Goal: Task Accomplishment & Management: Complete application form

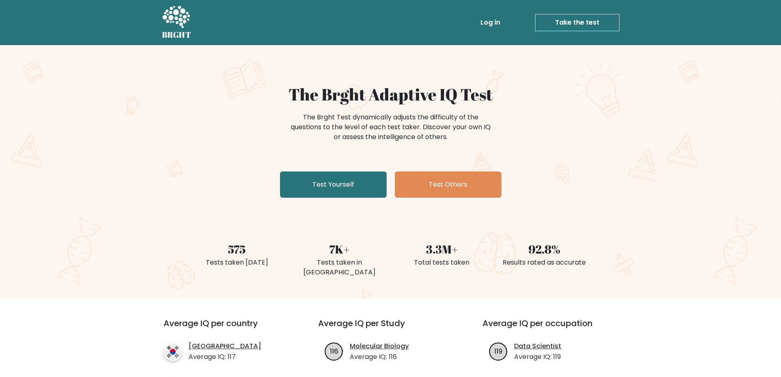
click at [493, 22] on link "Log in" at bounding box center [490, 22] width 26 height 16
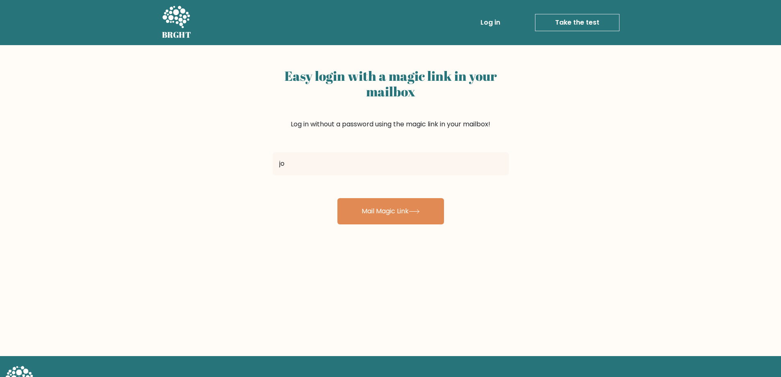
type input "joaomadeirainacio@outlook.com"
click at [339, 163] on input "joaomadeirainacio@outlook.com" at bounding box center [391, 163] width 236 height 23
click at [337, 198] on button "Mail Magic Link" at bounding box center [390, 211] width 107 height 26
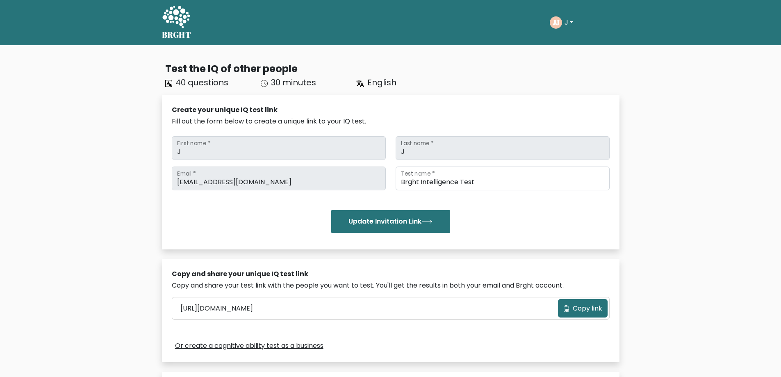
click at [569, 21] on button "J" at bounding box center [569, 22] width 14 height 11
click at [576, 52] on link "Profile" at bounding box center [582, 52] width 65 height 13
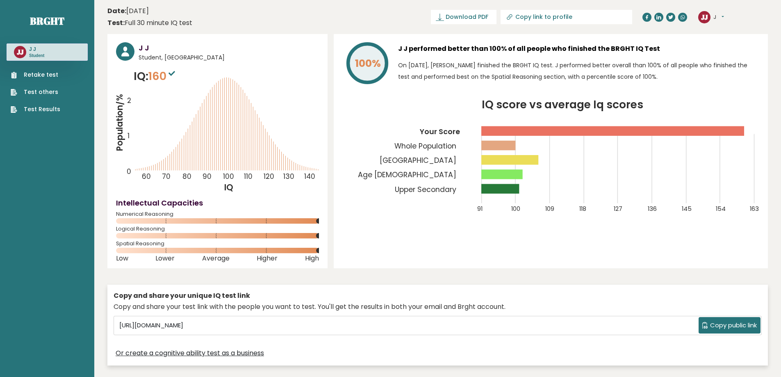
click at [29, 73] on link "Retake test" at bounding box center [36, 74] width 50 height 9
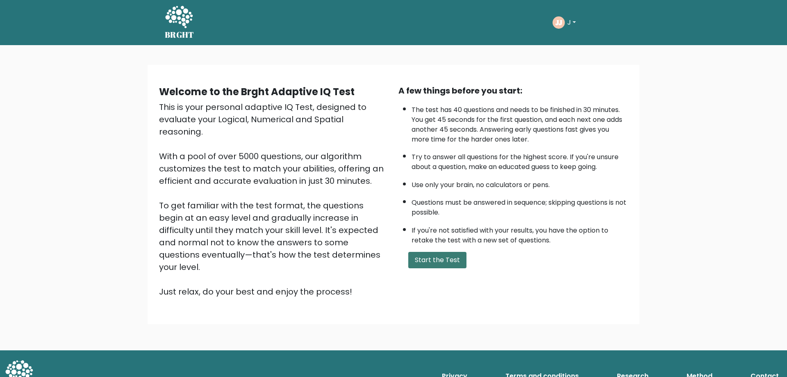
click at [428, 255] on button "Start the Test" at bounding box center [437, 260] width 58 height 16
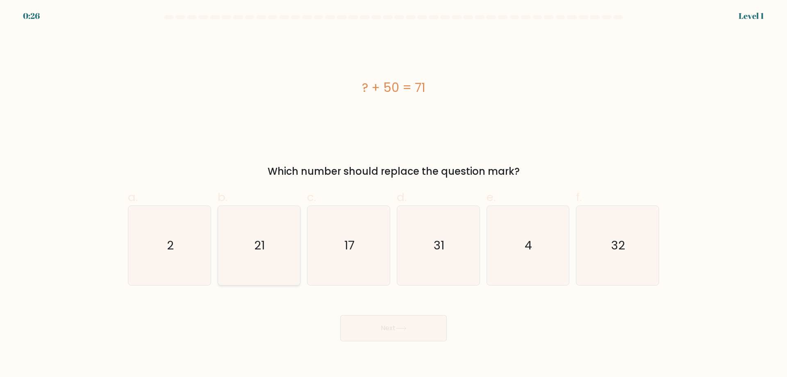
click at [274, 279] on icon "21" at bounding box center [258, 245] width 79 height 79
click at [393, 194] on input "b. 21" at bounding box center [393, 191] width 0 height 5
radio input "true"
click at [395, 338] on button "Next" at bounding box center [393, 328] width 107 height 26
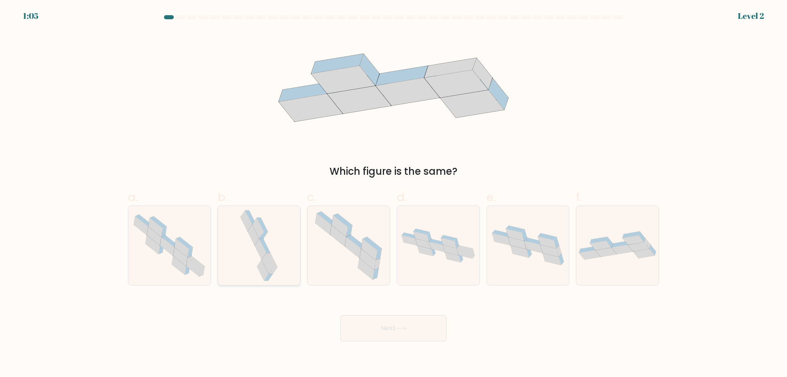
click at [270, 246] on icon at bounding box center [258, 245] width 41 height 79
click at [393, 194] on input "b." at bounding box center [393, 191] width 0 height 5
radio input "true"
click at [400, 326] on icon at bounding box center [400, 328] width 11 height 5
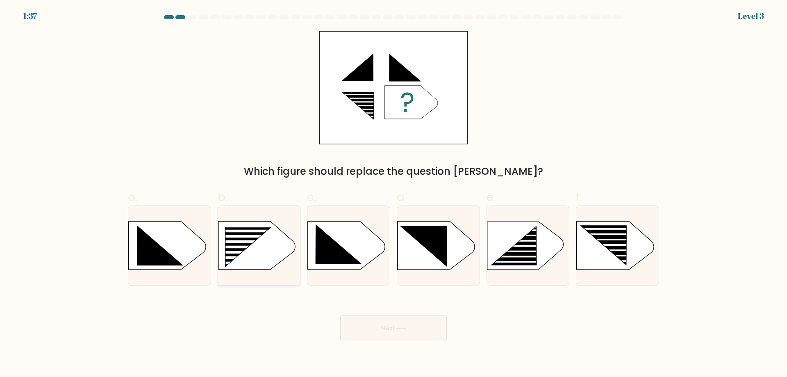
click at [247, 248] on icon at bounding box center [247, 246] width 45 height 39
click at [393, 194] on input "b." at bounding box center [393, 191] width 0 height 5
radio input "true"
click at [407, 334] on button "Next" at bounding box center [393, 328] width 107 height 26
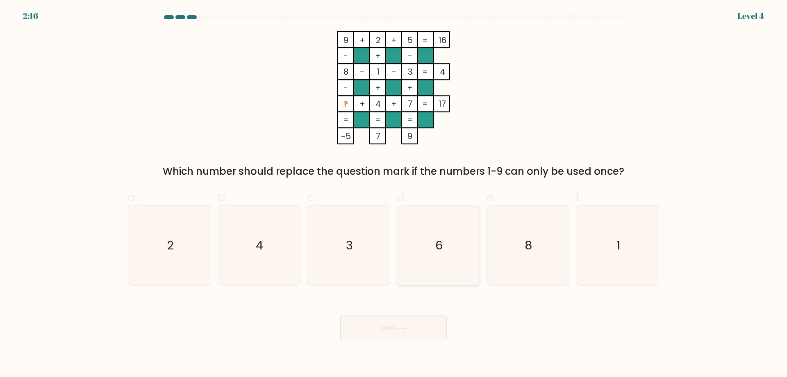
click at [461, 268] on icon "6" at bounding box center [438, 245] width 79 height 79
click at [394, 194] on input "d. 6" at bounding box center [393, 191] width 0 height 5
radio input "true"
click at [404, 327] on icon at bounding box center [400, 328] width 11 height 5
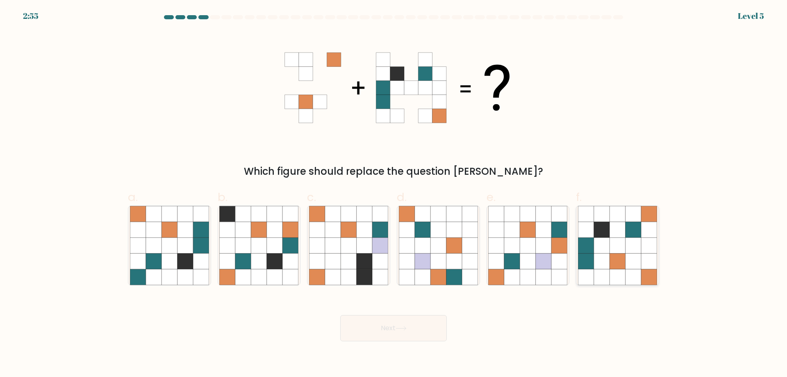
click at [631, 257] on icon at bounding box center [633, 261] width 16 height 16
click at [394, 194] on input "f." at bounding box center [393, 191] width 0 height 5
radio input "true"
click at [410, 325] on button "Next" at bounding box center [393, 328] width 107 height 26
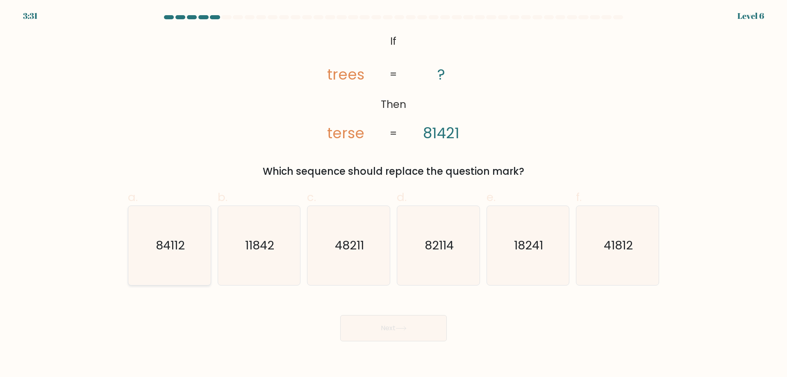
click at [177, 249] on text "84112" at bounding box center [170, 245] width 29 height 16
click at [393, 194] on input "a. 84112" at bounding box center [393, 191] width 0 height 5
radio input "true"
click at [406, 321] on button "Next" at bounding box center [393, 328] width 107 height 26
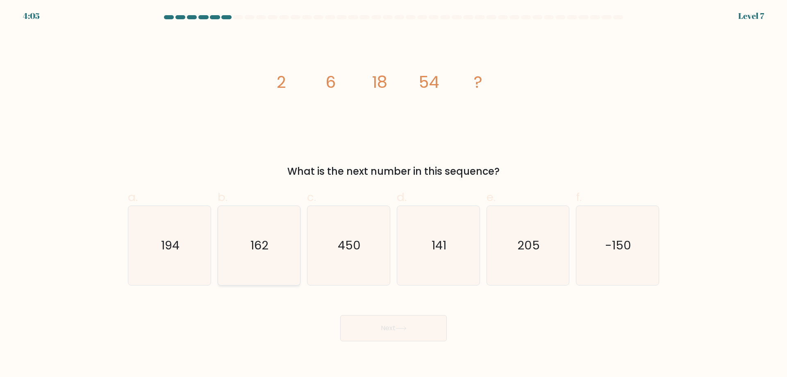
click at [254, 252] on text "162" at bounding box center [260, 245] width 18 height 16
click at [393, 194] on input "b. 162" at bounding box center [393, 191] width 0 height 5
radio input "true"
click at [365, 327] on button "Next" at bounding box center [393, 328] width 107 height 26
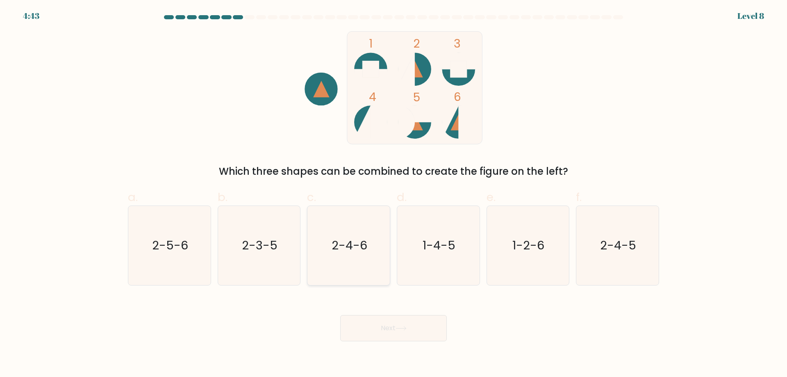
click at [366, 279] on icon "2-4-6" at bounding box center [348, 245] width 79 height 79
click at [393, 194] on input "c. 2-4-6" at bounding box center [393, 191] width 0 height 5
radio input "true"
click at [383, 327] on button "Next" at bounding box center [393, 328] width 107 height 26
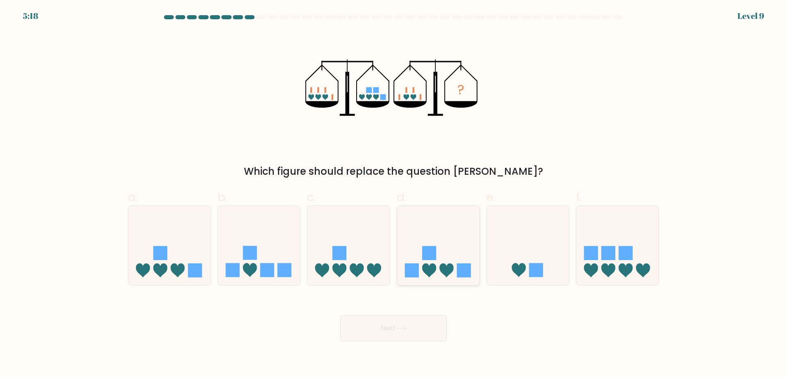
click at [438, 257] on icon at bounding box center [438, 245] width 82 height 68
click at [394, 194] on input "d." at bounding box center [393, 191] width 0 height 5
radio input "true"
click at [400, 335] on button "Next" at bounding box center [393, 328] width 107 height 26
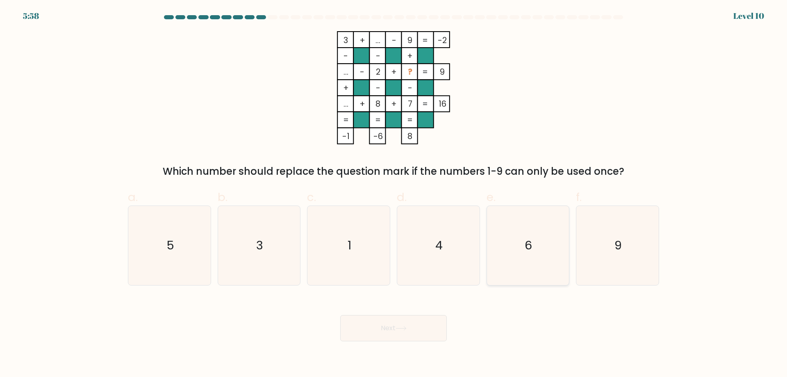
click at [507, 255] on icon "6" at bounding box center [527, 245] width 79 height 79
click at [394, 194] on input "e. 6" at bounding box center [393, 191] width 0 height 5
radio input "true"
click at [389, 329] on button "Next" at bounding box center [393, 328] width 107 height 26
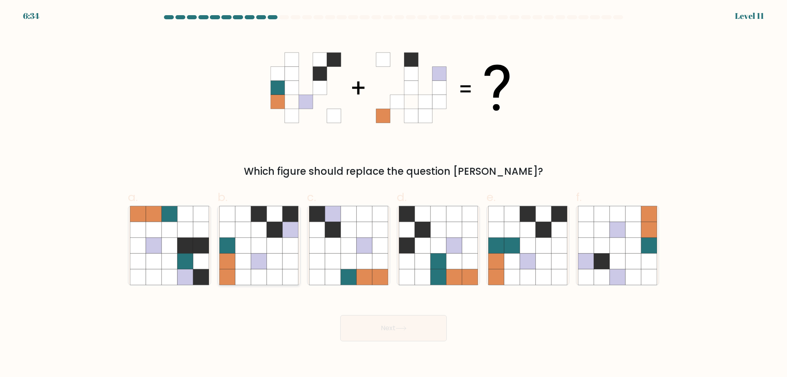
click at [268, 254] on icon at bounding box center [275, 261] width 16 height 16
click at [393, 194] on input "b." at bounding box center [393, 191] width 0 height 5
radio input "true"
click at [405, 321] on button "Next" at bounding box center [393, 328] width 107 height 26
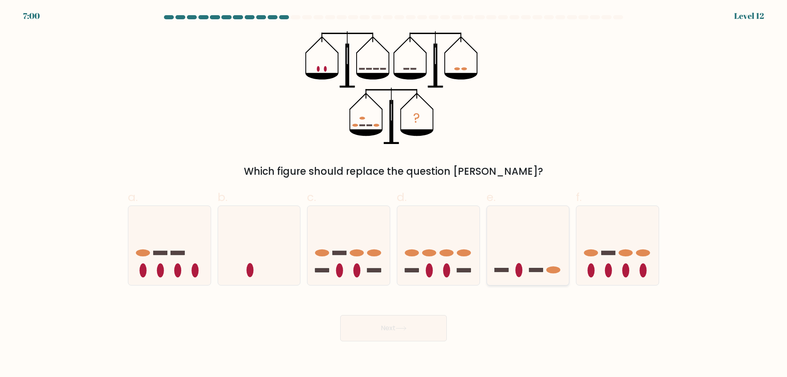
click at [527, 264] on icon at bounding box center [528, 245] width 82 height 68
click at [394, 194] on input "e." at bounding box center [393, 191] width 0 height 5
radio input "true"
click at [410, 321] on button "Next" at bounding box center [393, 328] width 107 height 26
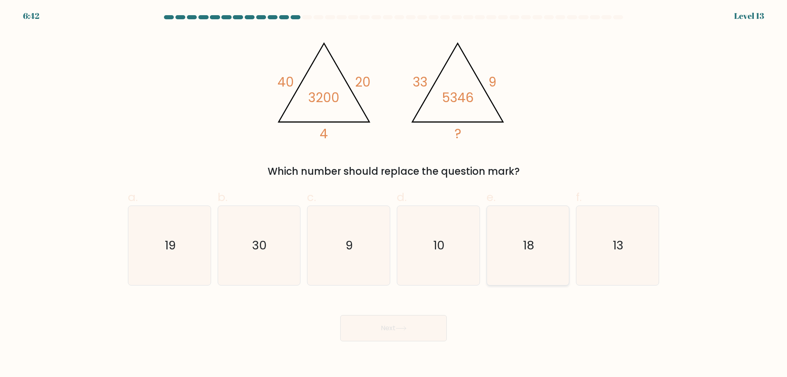
click at [523, 246] on text "18" at bounding box center [528, 245] width 11 height 16
click at [394, 194] on input "e. 18" at bounding box center [393, 191] width 0 height 5
radio input "true"
click at [416, 323] on button "Next" at bounding box center [393, 328] width 107 height 26
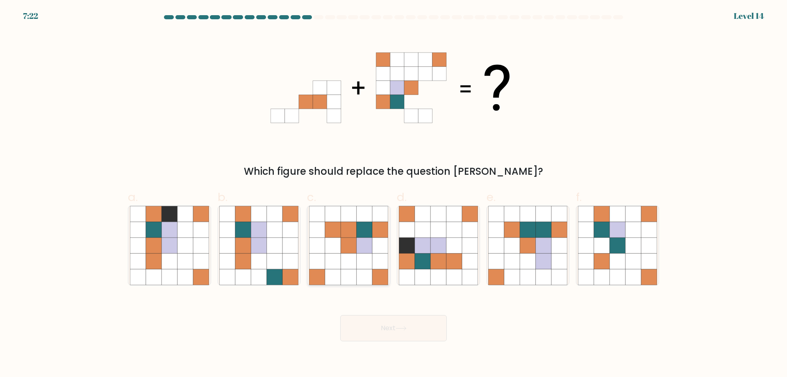
click at [363, 268] on icon at bounding box center [365, 261] width 16 height 16
click at [393, 194] on input "c." at bounding box center [393, 191] width 0 height 5
radio input "true"
click at [414, 322] on button "Next" at bounding box center [393, 328] width 107 height 26
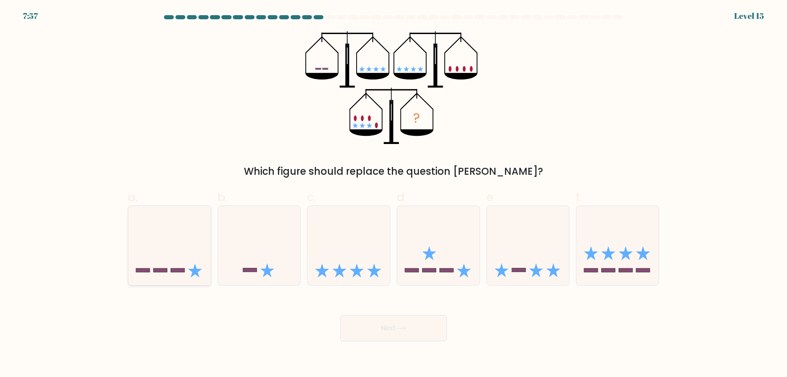
click at [185, 241] on icon at bounding box center [169, 245] width 82 height 68
click at [393, 194] on input "a." at bounding box center [393, 191] width 0 height 5
radio input "true"
click at [351, 334] on button "Next" at bounding box center [393, 328] width 107 height 26
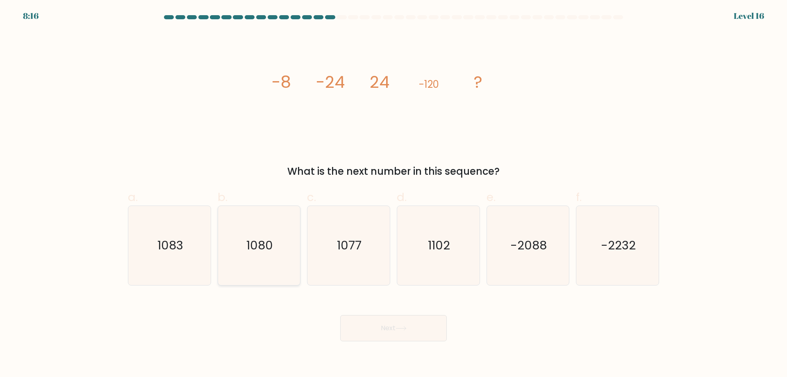
click at [275, 249] on icon "1080" at bounding box center [258, 245] width 79 height 79
click at [393, 194] on input "b. 1080" at bounding box center [393, 191] width 0 height 5
radio input "true"
click at [401, 325] on button "Next" at bounding box center [393, 328] width 107 height 26
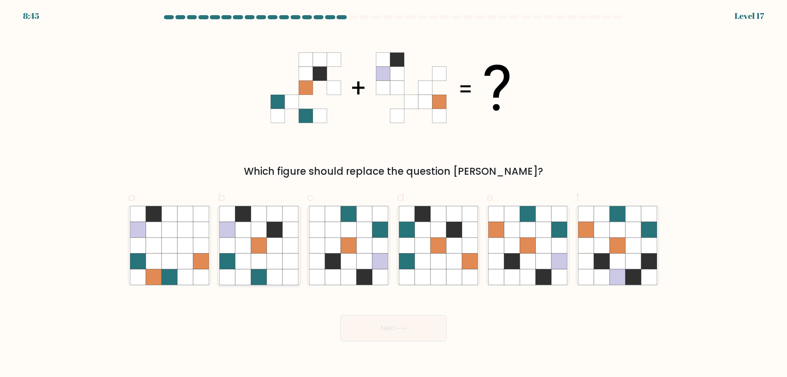
click at [259, 257] on icon at bounding box center [259, 261] width 16 height 16
click at [393, 194] on input "b." at bounding box center [393, 191] width 0 height 5
radio input "true"
click at [554, 250] on icon at bounding box center [560, 245] width 16 height 16
click at [394, 194] on input "e." at bounding box center [393, 191] width 0 height 5
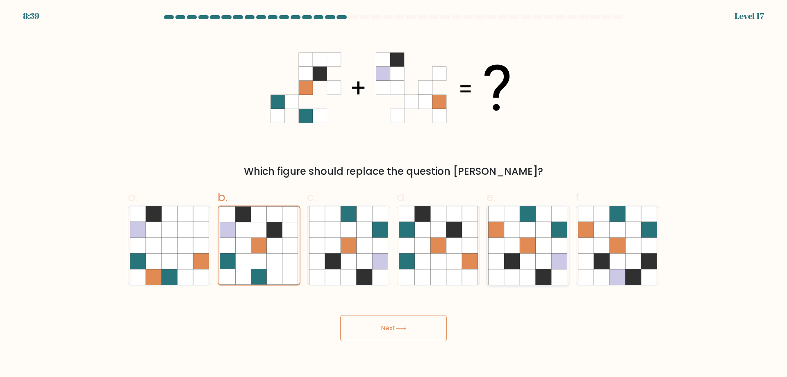
radio input "true"
click at [400, 334] on button "Next" at bounding box center [393, 328] width 107 height 26
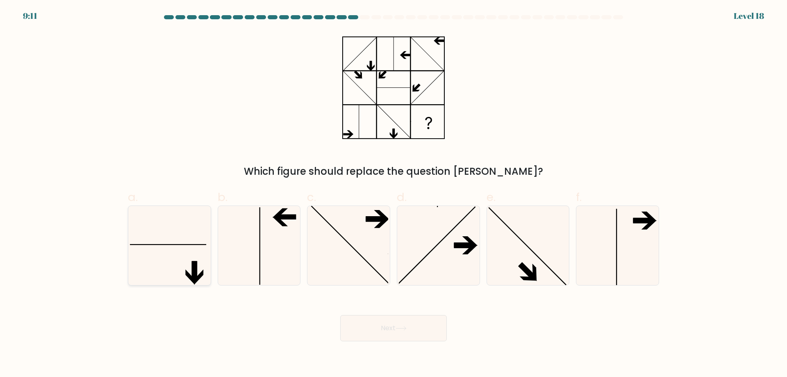
click at [174, 251] on icon at bounding box center [169, 245] width 79 height 79
click at [393, 194] on input "a." at bounding box center [393, 191] width 0 height 5
radio input "true"
click at [370, 327] on button "Next" at bounding box center [393, 328] width 107 height 26
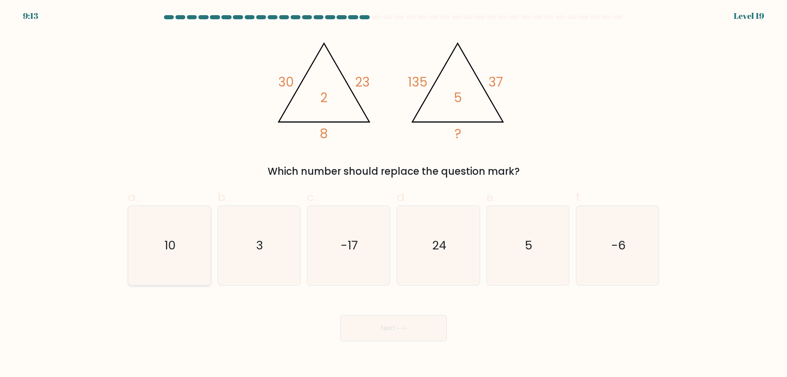
click at [178, 245] on icon "10" at bounding box center [169, 245] width 79 height 79
click at [393, 194] on input "a. 10" at bounding box center [393, 191] width 0 height 5
radio input "true"
click at [407, 331] on button "Next" at bounding box center [393, 328] width 107 height 26
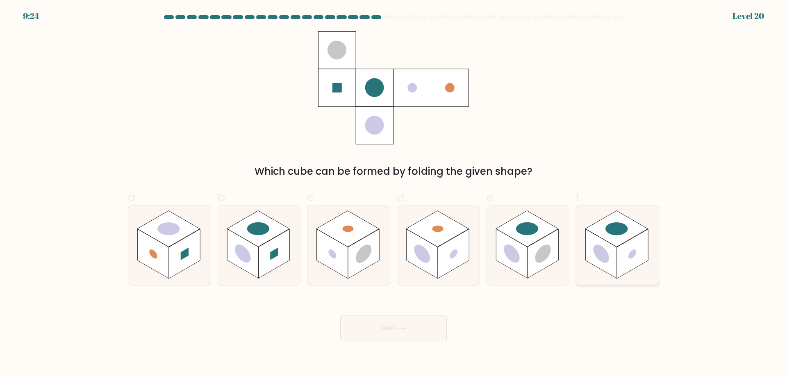
click at [615, 269] on rect at bounding box center [601, 254] width 31 height 50
click at [394, 194] on input "f." at bounding box center [393, 191] width 0 height 5
radio input "true"
click at [407, 323] on button "Next" at bounding box center [393, 328] width 107 height 26
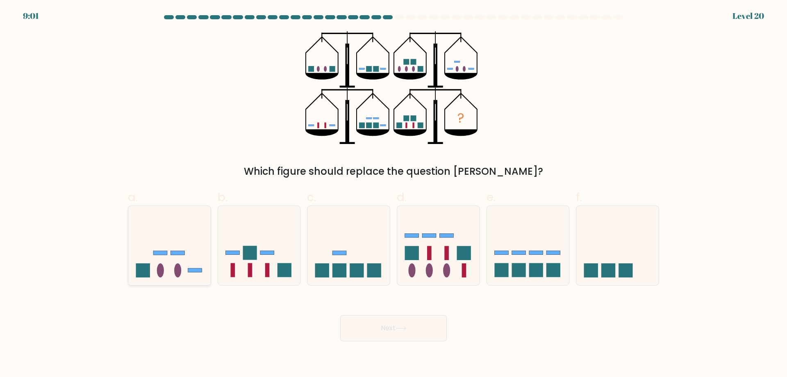
click at [172, 254] on rect at bounding box center [177, 253] width 14 height 4
click at [393, 194] on input "a." at bounding box center [393, 191] width 0 height 5
radio input "true"
click at [367, 330] on button "Next" at bounding box center [393, 328] width 107 height 26
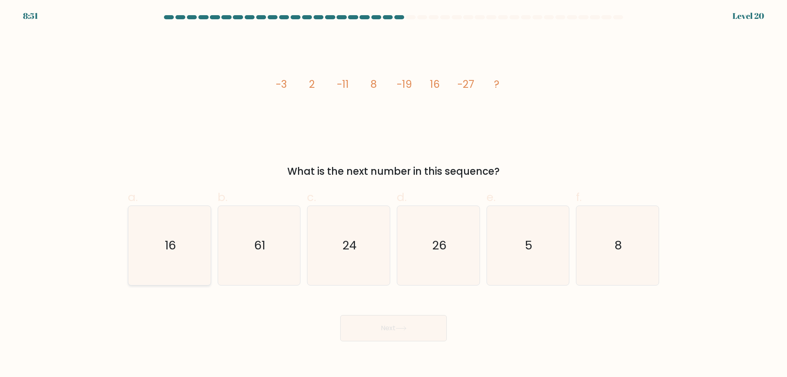
click at [203, 250] on icon "16" at bounding box center [169, 245] width 79 height 79
click at [393, 194] on input "a. 16" at bounding box center [393, 191] width 0 height 5
radio input "true"
click at [359, 334] on button "Next" at bounding box center [393, 328] width 107 height 26
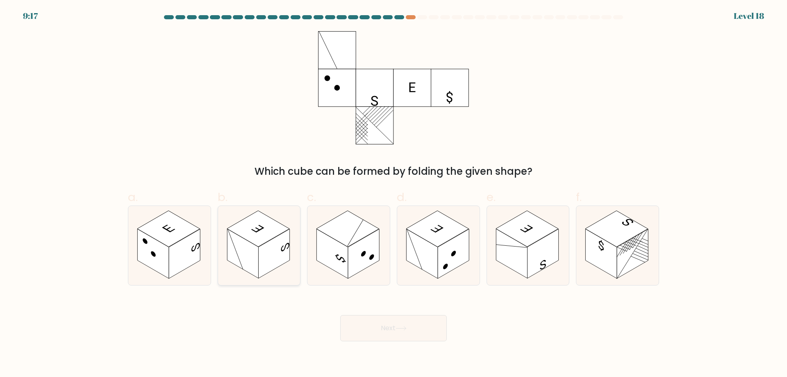
click at [279, 251] on rect at bounding box center [273, 254] width 31 height 50
click at [393, 194] on input "b." at bounding box center [393, 191] width 0 height 5
radio input "true"
click at [384, 318] on button "Next" at bounding box center [393, 328] width 107 height 26
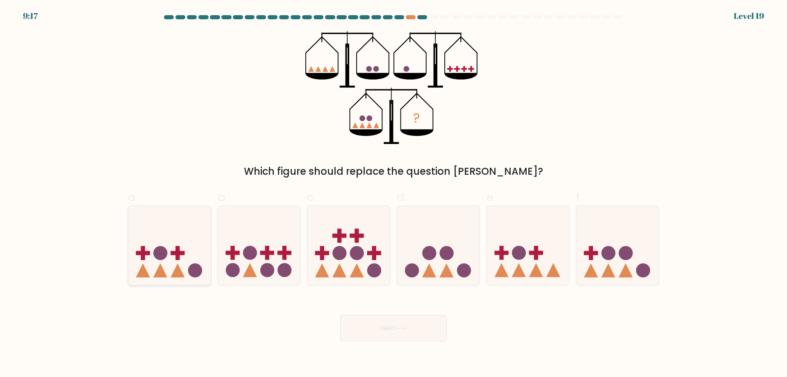
click at [173, 272] on icon at bounding box center [177, 270] width 14 height 14
click at [393, 194] on input "a." at bounding box center [393, 191] width 0 height 5
radio input "true"
click at [361, 325] on button "Next" at bounding box center [393, 328] width 107 height 26
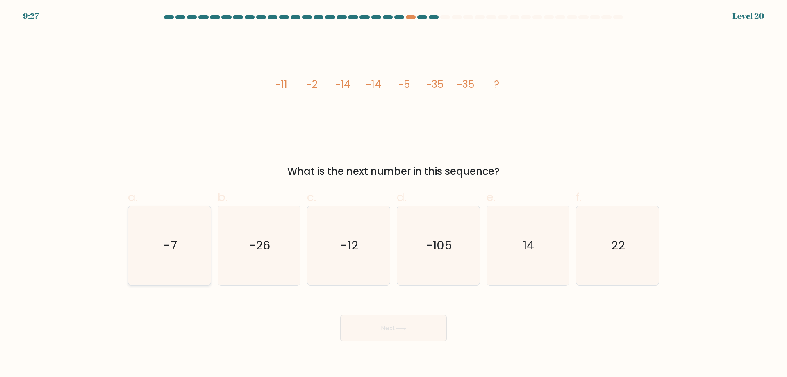
click at [169, 248] on text "-7" at bounding box center [171, 245] width 14 height 16
click at [393, 194] on input "a. -7" at bounding box center [393, 191] width 0 height 5
radio input "true"
click at [392, 325] on button "Next" at bounding box center [393, 328] width 107 height 26
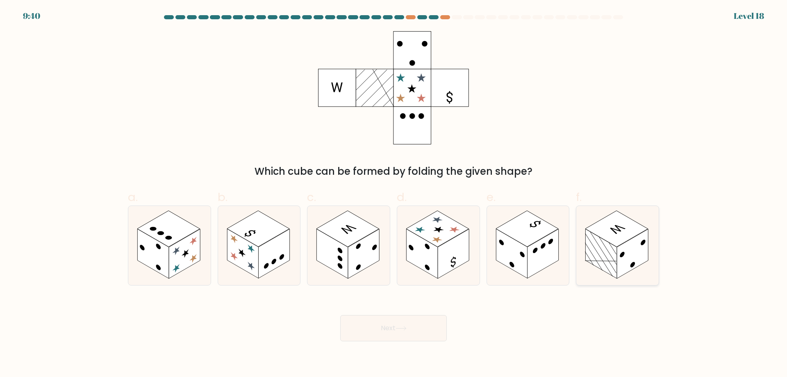
click at [606, 229] on rect at bounding box center [616, 229] width 63 height 36
click at [394, 194] on input "f." at bounding box center [393, 191] width 0 height 5
radio input "true"
click at [404, 332] on button "Next" at bounding box center [393, 328] width 107 height 26
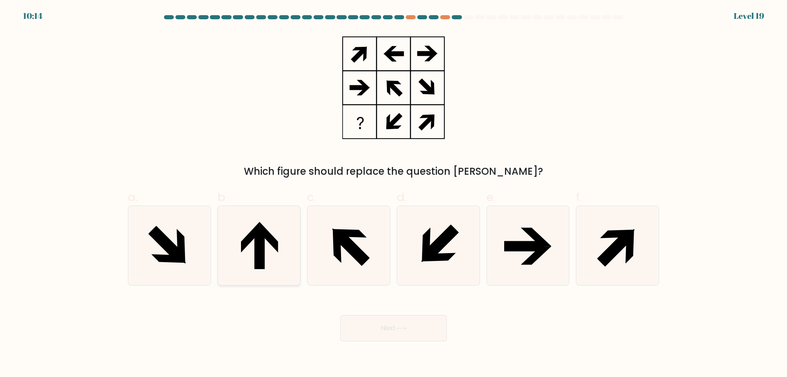
click at [241, 250] on icon at bounding box center [258, 245] width 79 height 79
click at [393, 194] on input "b." at bounding box center [393, 191] width 0 height 5
radio input "true"
click at [399, 324] on button "Next" at bounding box center [393, 328] width 107 height 26
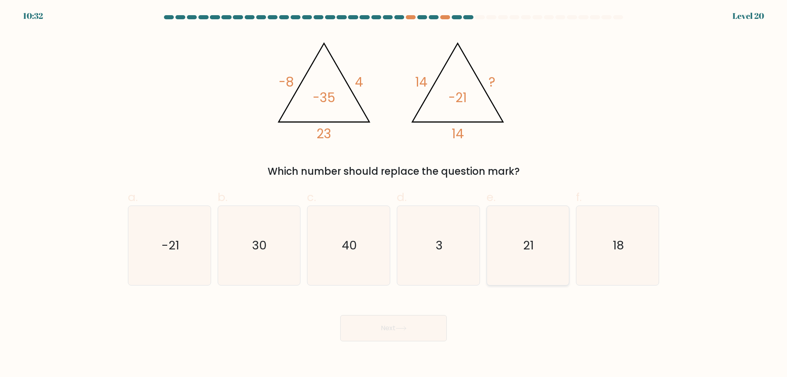
click at [512, 253] on icon "21" at bounding box center [527, 245] width 79 height 79
click at [394, 194] on input "e. 21" at bounding box center [393, 191] width 0 height 5
radio input "true"
click at [401, 325] on button "Next" at bounding box center [393, 328] width 107 height 26
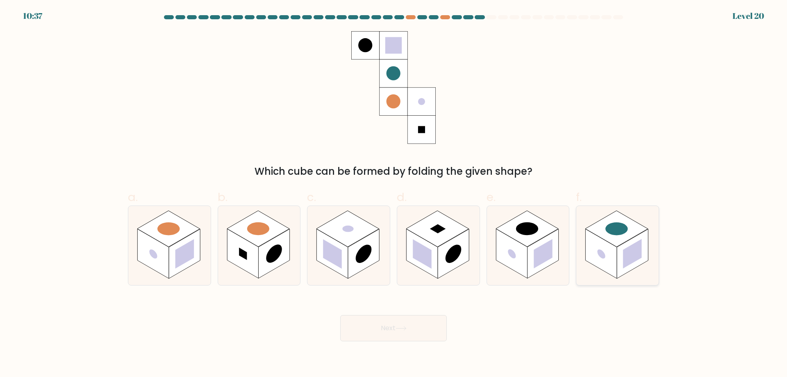
click at [622, 282] on icon at bounding box center [617, 245] width 82 height 79
click at [394, 194] on input "f." at bounding box center [393, 191] width 0 height 5
radio input "true"
click at [416, 328] on button "Next" at bounding box center [393, 328] width 107 height 26
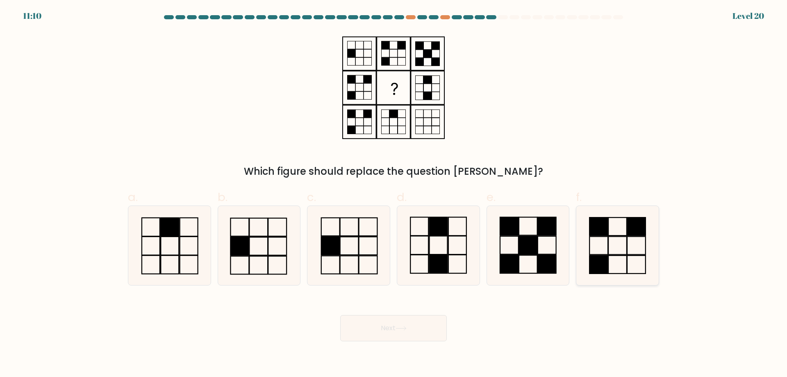
click at [604, 254] on rect at bounding box center [598, 245] width 18 height 18
click at [394, 194] on input "f." at bounding box center [393, 191] width 0 height 5
radio input "true"
click at [428, 316] on button "Next" at bounding box center [393, 328] width 107 height 26
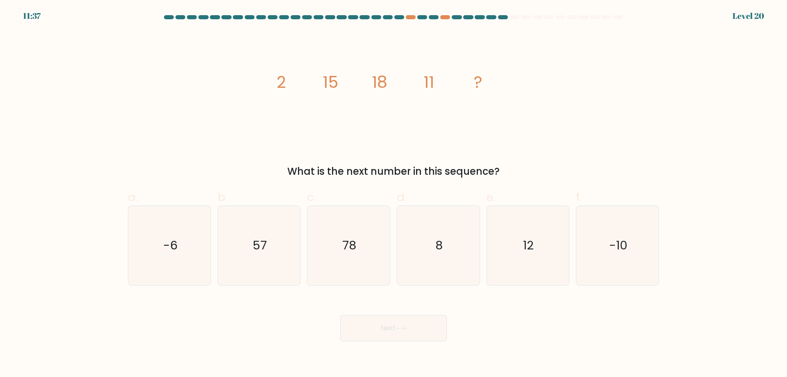
click at [549, 327] on div "Next" at bounding box center [393, 318] width 541 height 46
click at [169, 223] on icon "-6" at bounding box center [169, 245] width 79 height 79
click at [393, 194] on input "a. -6" at bounding box center [393, 191] width 0 height 5
radio input "true"
click at [421, 324] on button "Next" at bounding box center [393, 328] width 107 height 26
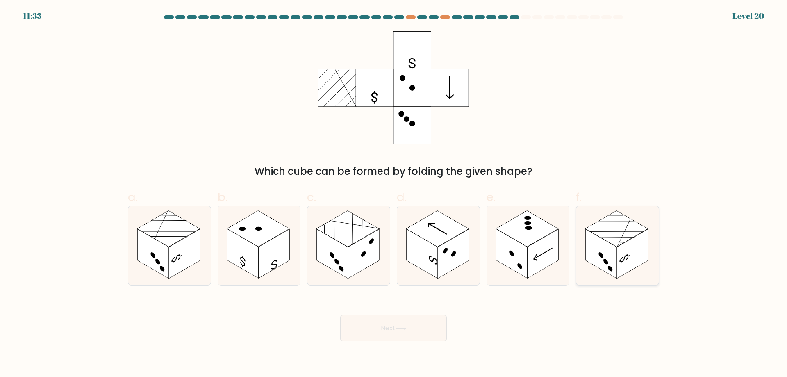
click at [629, 249] on rect at bounding box center [632, 254] width 31 height 50
click at [394, 194] on input "f." at bounding box center [393, 191] width 0 height 5
radio input "true"
click at [421, 335] on button "Next" at bounding box center [393, 328] width 107 height 26
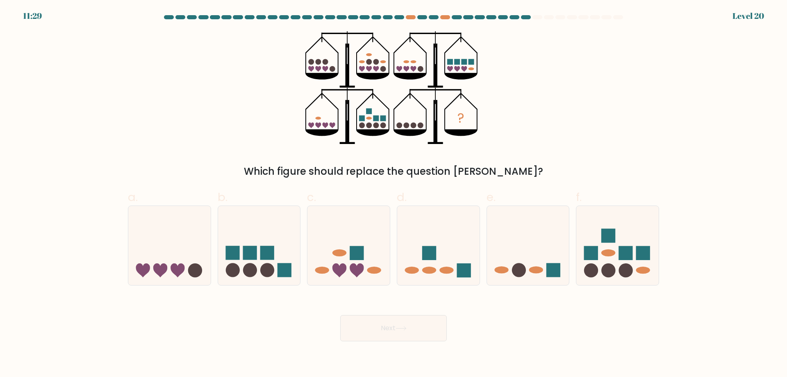
click at [338, 144] on icon "?" at bounding box center [393, 87] width 177 height 113
click at [329, 261] on icon at bounding box center [348, 245] width 82 height 68
click at [393, 194] on input "c." at bounding box center [393, 191] width 0 height 5
radio input "true"
click at [389, 342] on body "11:16 Level 20" at bounding box center [393, 188] width 787 height 377
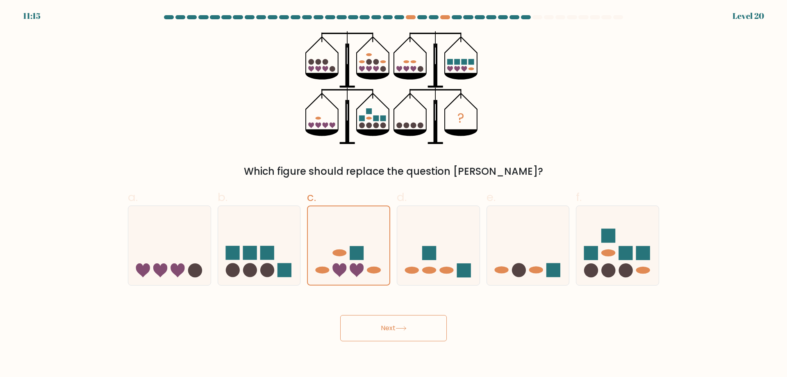
click at [382, 336] on button "Next" at bounding box center [393, 328] width 107 height 26
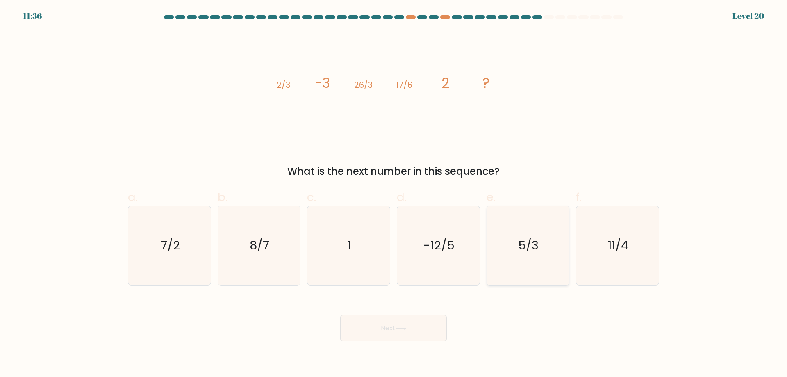
click at [546, 240] on icon "5/3" at bounding box center [527, 245] width 79 height 79
click at [394, 194] on input "e. 5/3" at bounding box center [393, 191] width 0 height 5
radio input "true"
click at [420, 328] on button "Next" at bounding box center [393, 328] width 107 height 26
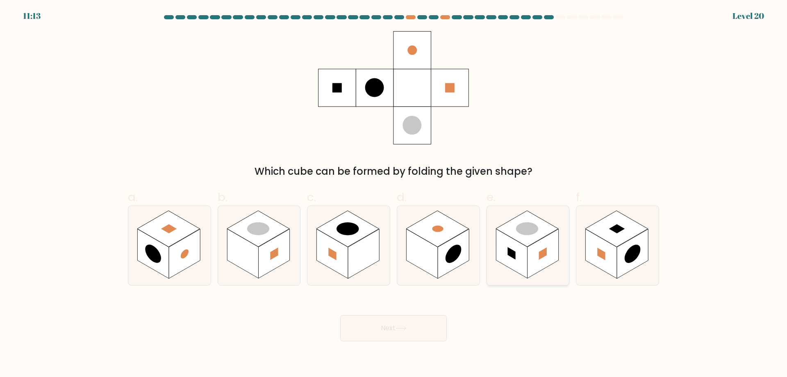
click at [535, 258] on rect at bounding box center [542, 254] width 31 height 50
click at [394, 194] on input "e." at bounding box center [393, 191] width 0 height 5
radio input "true"
click at [417, 324] on button "Next" at bounding box center [393, 328] width 107 height 26
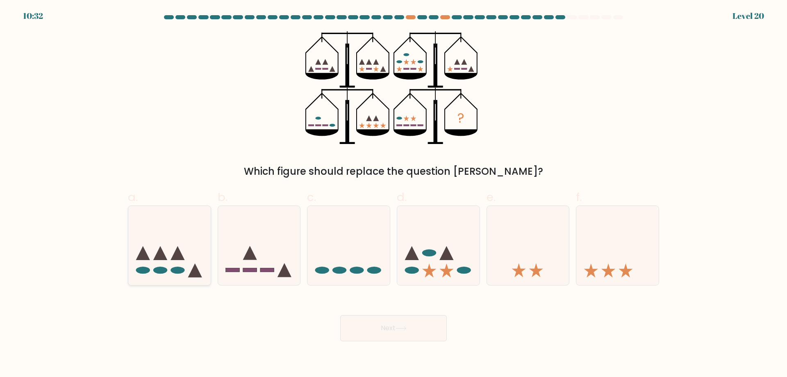
click at [191, 252] on icon at bounding box center [169, 245] width 82 height 68
click at [393, 194] on input "a." at bounding box center [393, 191] width 0 height 5
radio input "true"
click at [254, 210] on div at bounding box center [259, 245] width 83 height 80
click at [393, 194] on input "b." at bounding box center [393, 191] width 0 height 5
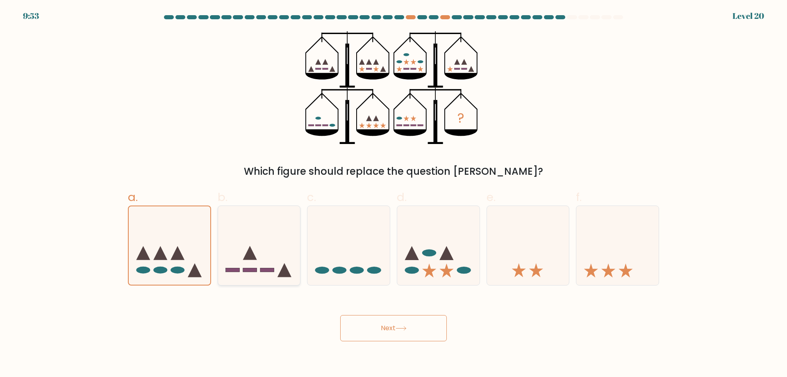
radio input "true"
click at [409, 329] on button "Next" at bounding box center [393, 328] width 107 height 26
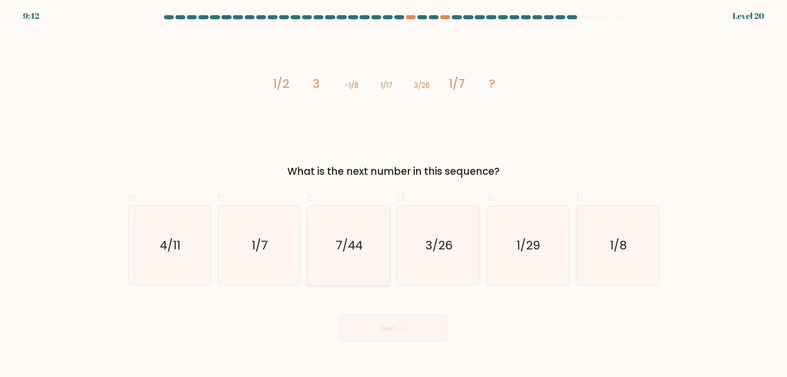
click at [357, 241] on text "7/44" at bounding box center [349, 245] width 27 height 16
click at [393, 194] on input "c. 7/44" at bounding box center [393, 191] width 0 height 5
radio input "true"
click at [420, 325] on button "Next" at bounding box center [393, 328] width 107 height 26
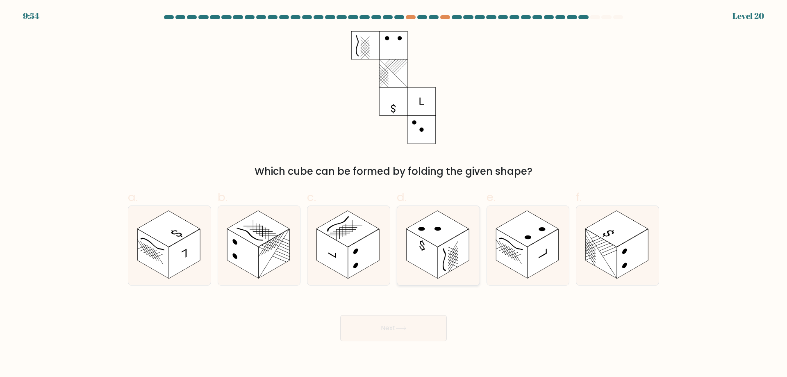
click at [454, 249] on rect at bounding box center [453, 254] width 31 height 50
click at [394, 194] on input "d." at bounding box center [393, 191] width 0 height 5
radio input "true"
click at [404, 335] on button "Next" at bounding box center [393, 328] width 107 height 26
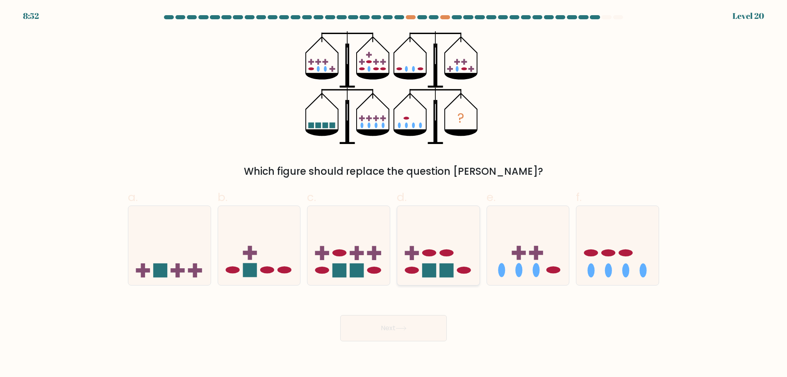
click at [422, 245] on icon at bounding box center [438, 245] width 82 height 68
click at [394, 194] on input "d." at bounding box center [393, 191] width 0 height 5
radio input "true"
click at [424, 332] on button "Next" at bounding box center [393, 328] width 107 height 26
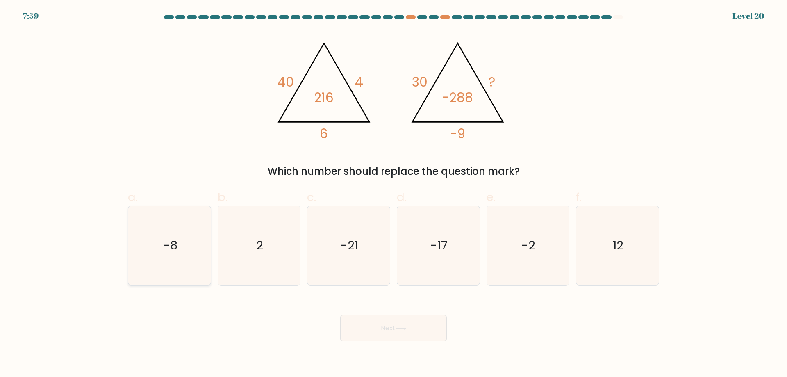
click at [200, 238] on icon "-8" at bounding box center [169, 245] width 79 height 79
click at [393, 194] on input "a. -8" at bounding box center [393, 191] width 0 height 5
radio input "true"
click at [403, 324] on button "Next" at bounding box center [393, 328] width 107 height 26
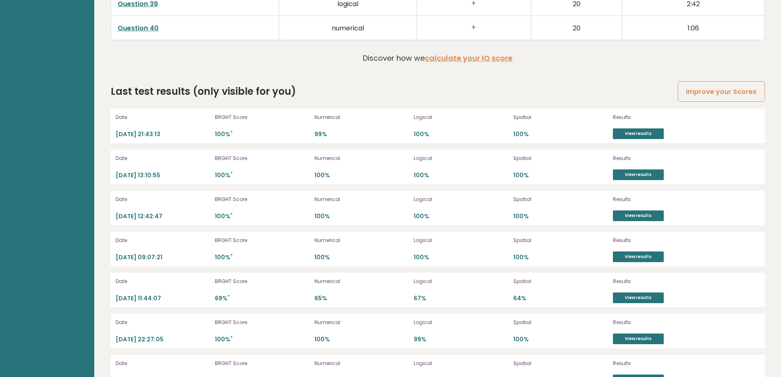
scroll to position [2303, 0]
click at [626, 130] on link "View results" at bounding box center [638, 133] width 51 height 11
